Goal: Information Seeking & Learning: Learn about a topic

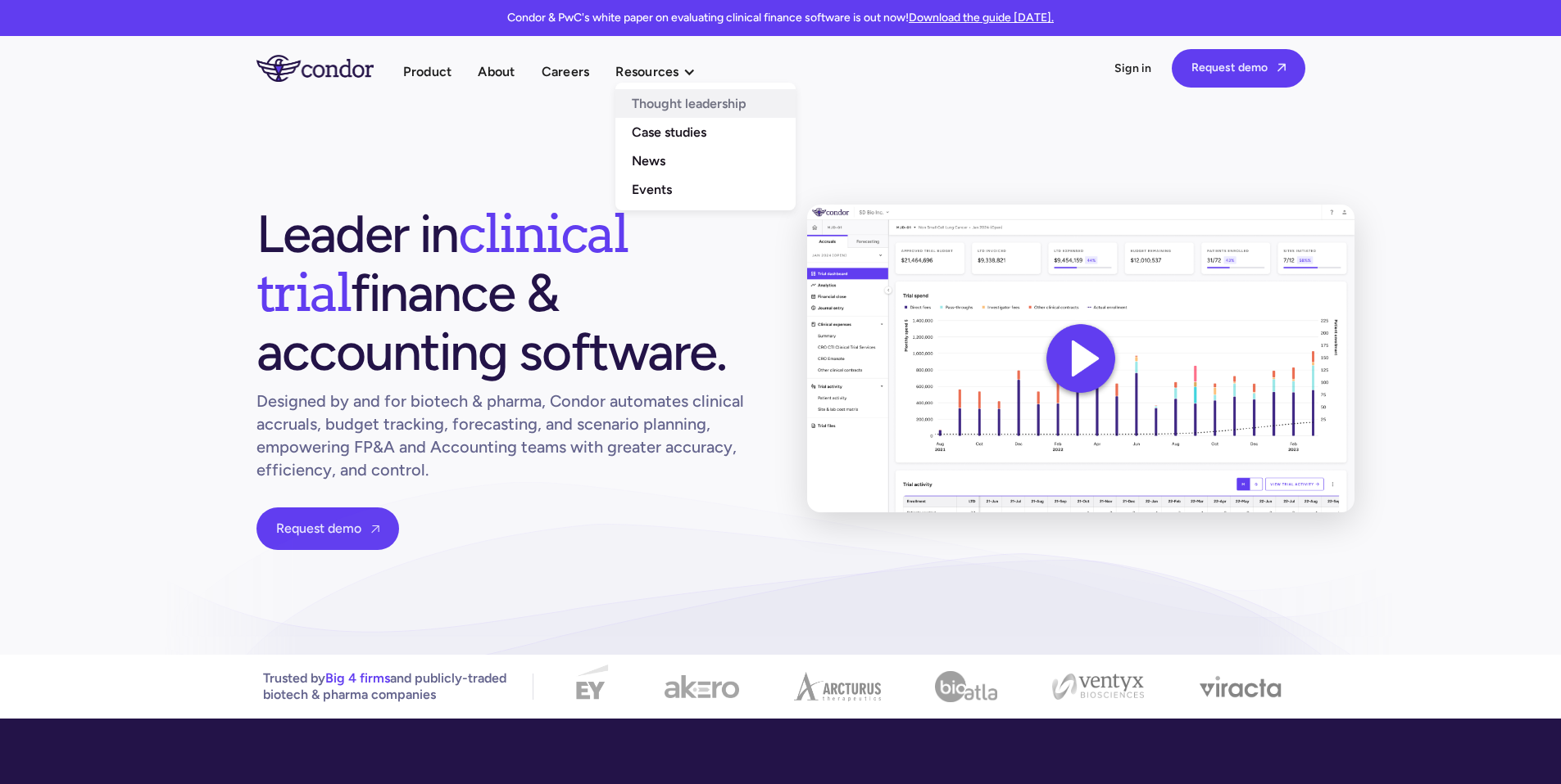
click at [666, 109] on link "Thought leadership" at bounding box center [705, 103] width 180 height 29
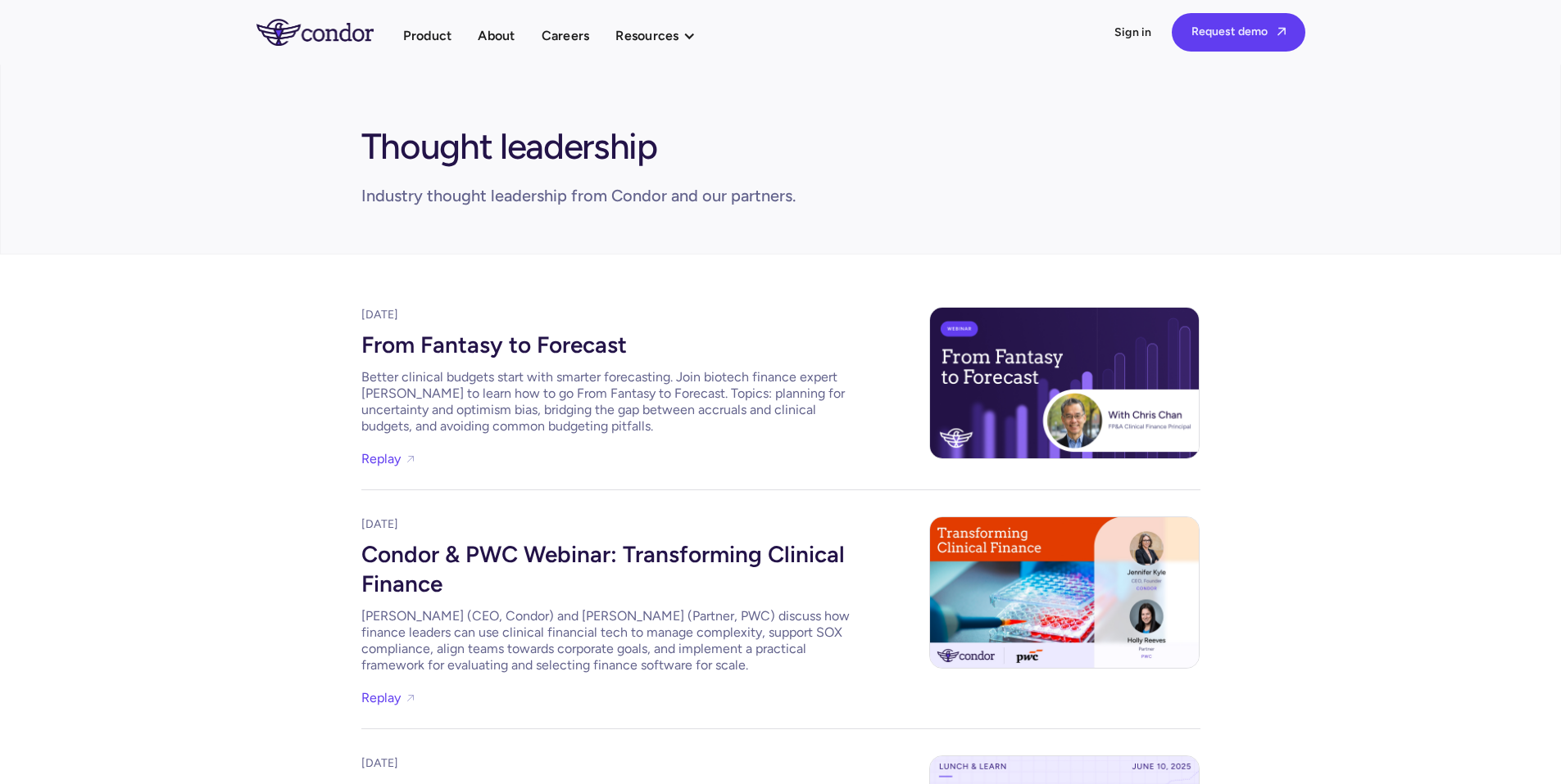
click at [501, 347] on div "From Fantasy to Forecast" at bounding box center [607, 342] width 492 height 39
